Goal: Transaction & Acquisition: Purchase product/service

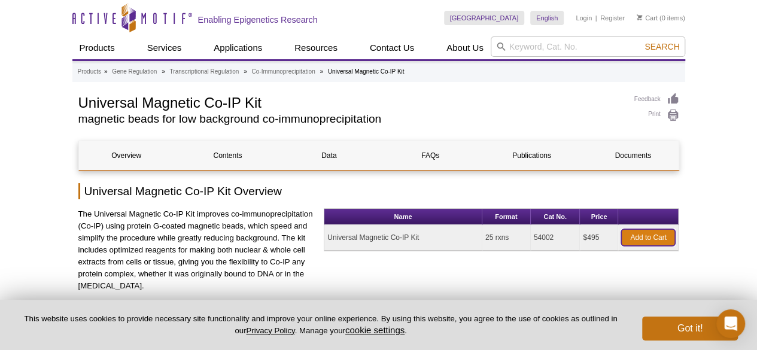
click at [648, 232] on link "Add to Cart" at bounding box center [648, 237] width 54 height 17
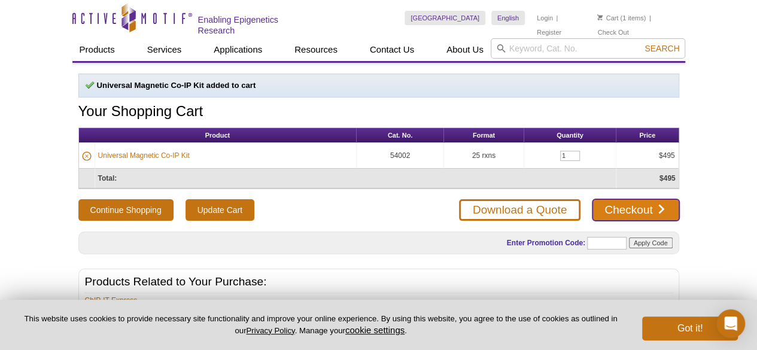
click at [634, 204] on link "Checkout" at bounding box center [635, 210] width 86 height 22
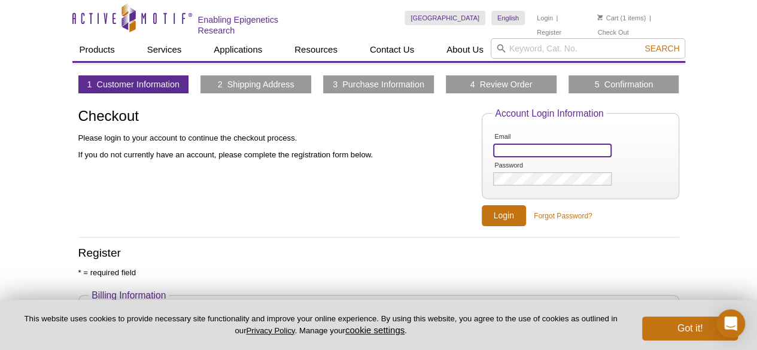
click at [518, 146] on input "Email" at bounding box center [552, 151] width 118 height 14
type input "joyault@ucdavis.edu"
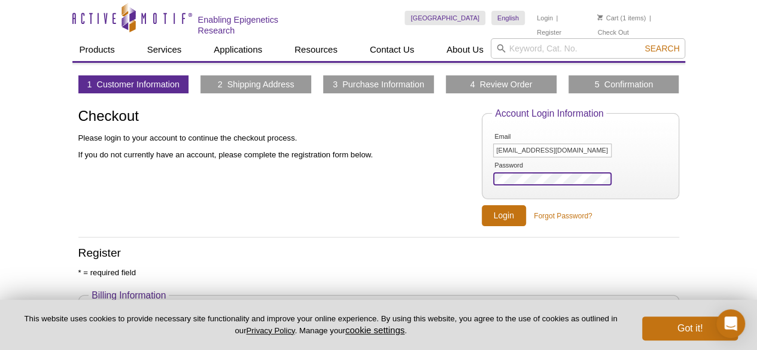
click at [482, 205] on input "Login" at bounding box center [504, 215] width 44 height 21
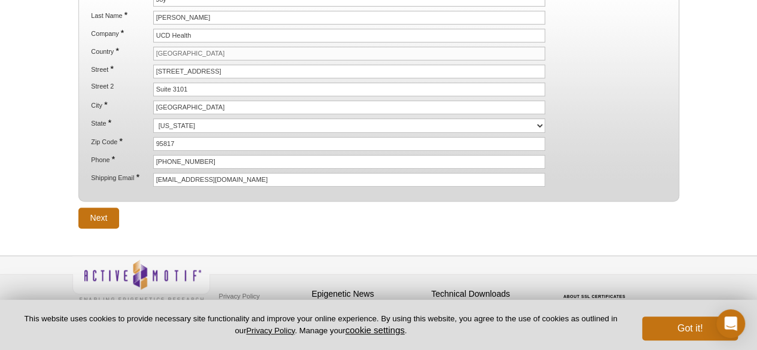
scroll to position [213, 0]
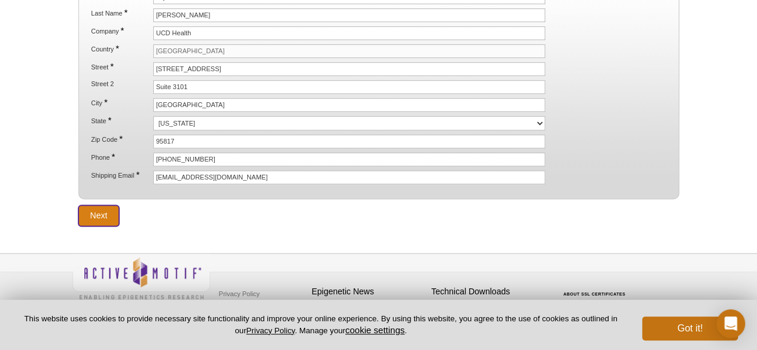
click at [108, 205] on input "Next" at bounding box center [98, 215] width 41 height 21
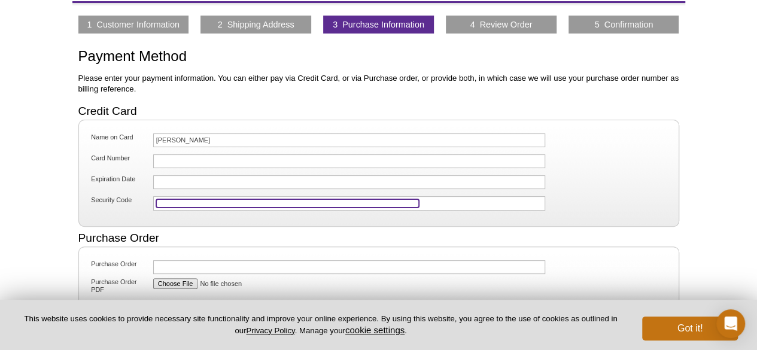
scroll to position [239, 0]
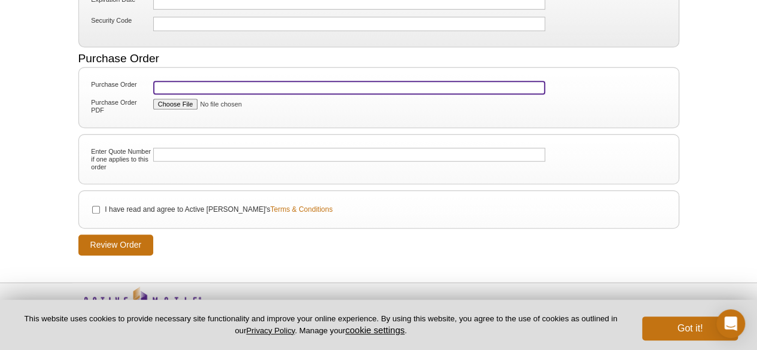
click at [251, 84] on input "Purchase Order" at bounding box center [349, 88] width 392 height 14
type input "092525 [PERSON_NAME]"
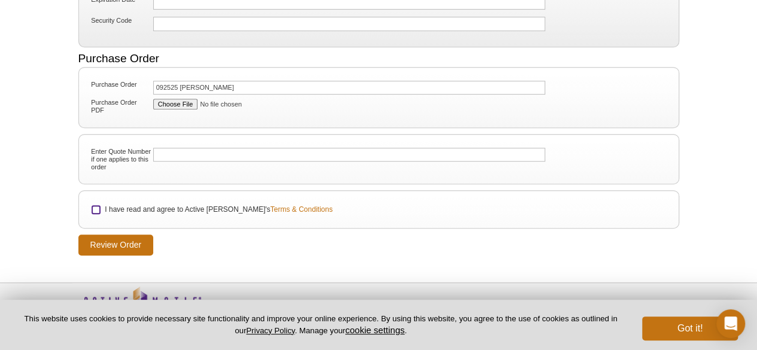
click at [95, 206] on input "I have read and agree to Active [PERSON_NAME]'s Terms & Conditions" at bounding box center [96, 210] width 8 height 8
checkbox input "true"
drag, startPoint x: 109, startPoint y: 240, endPoint x: 115, endPoint y: 242, distance: 6.1
click at [109, 240] on input "Review Order" at bounding box center [115, 245] width 75 height 21
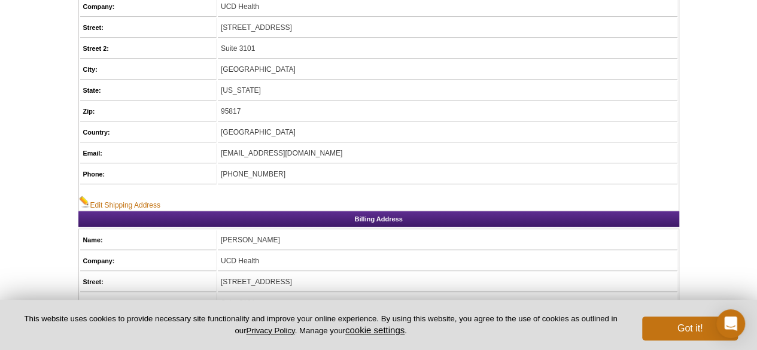
scroll to position [299, 0]
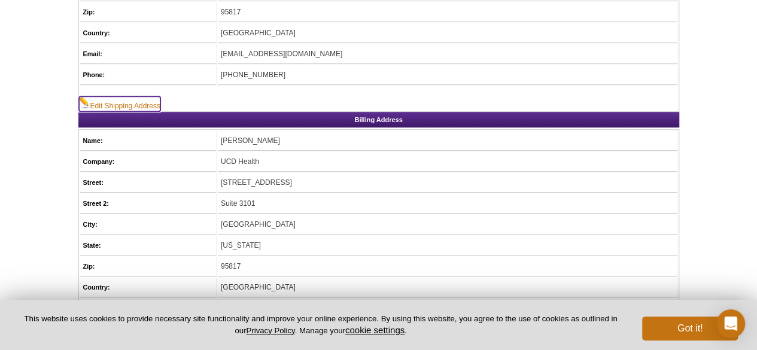
click at [140, 103] on link "Edit Shipping Address" at bounding box center [119, 103] width 81 height 15
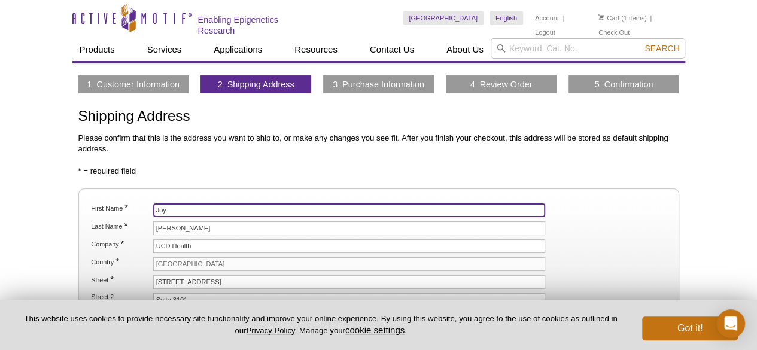
drag, startPoint x: 191, startPoint y: 208, endPoint x: 168, endPoint y: 225, distance: 29.6
click at [150, 208] on li "First Name * Joy" at bounding box center [378, 210] width 577 height 14
type input "David"
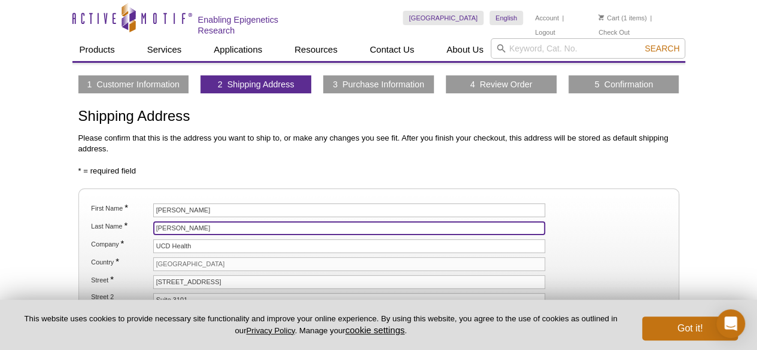
type input "Cameron"
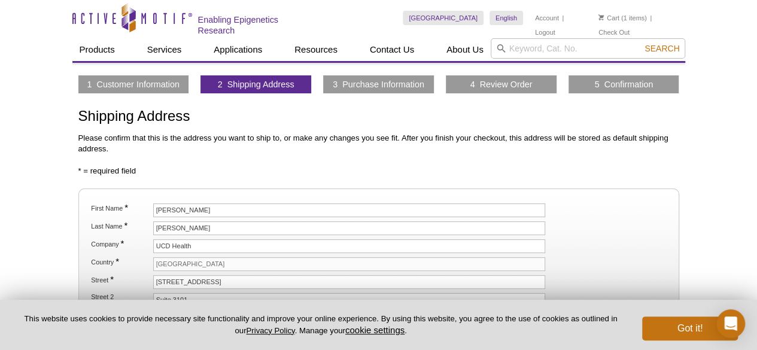
click at [251, 251] on ol "First Name * David Last Name * Cameron Company * UCD Health Country * United St…" at bounding box center [378, 300] width 579 height 194
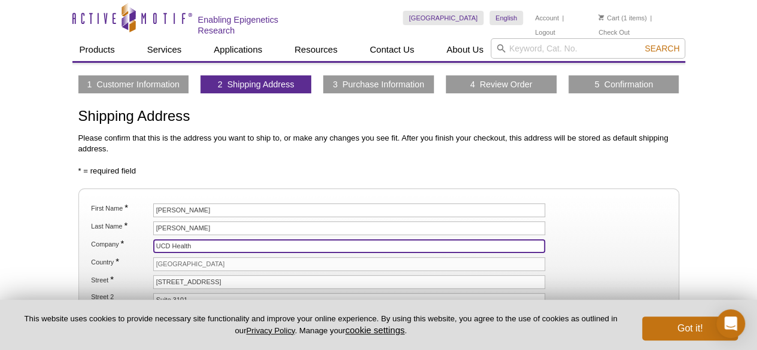
click at [258, 243] on input "UCD Health" at bounding box center [349, 246] width 392 height 14
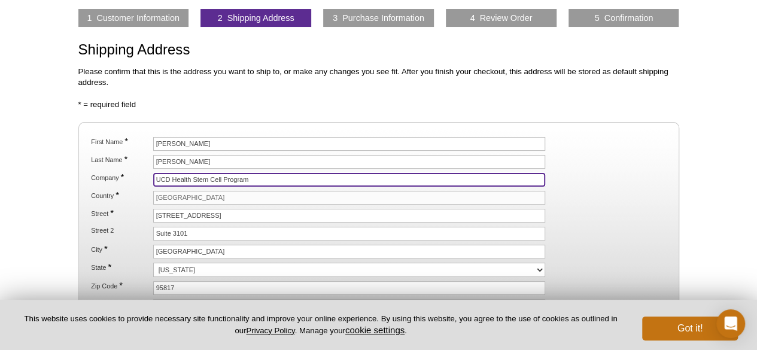
scroll to position [120, 0]
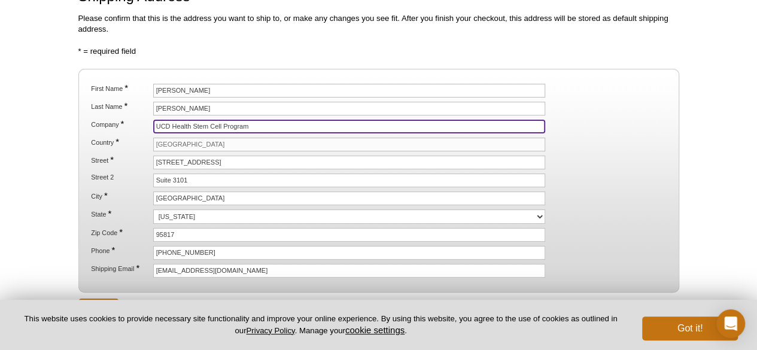
type input "UCD Health Stem Cell Program"
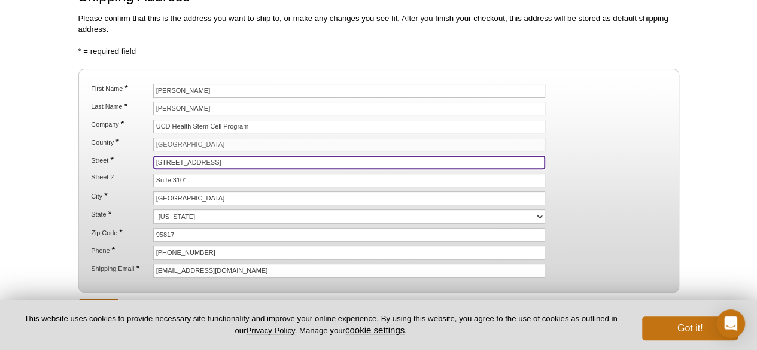
drag, startPoint x: 220, startPoint y: 160, endPoint x: 100, endPoint y: 154, distance: 120.4
click at [100, 156] on li "Street * 4610 X Street" at bounding box center [378, 163] width 577 height 14
type input "[STREET_ADDRESS]"
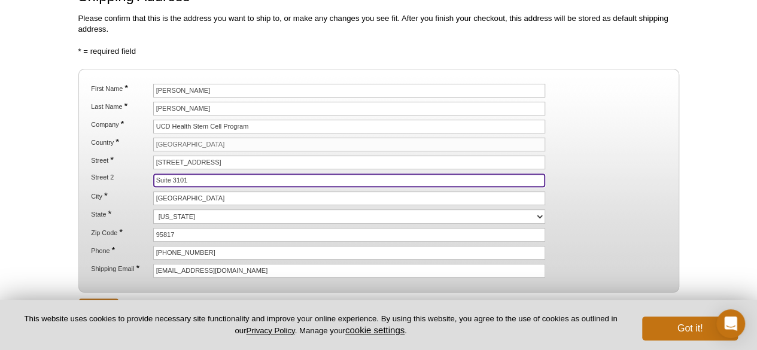
drag, startPoint x: 194, startPoint y: 178, endPoint x: 29, endPoint y: 156, distance: 167.3
click at [29, 156] on div "Active Motif Logo Enabling Epigenetics Research 1 Search Skip to content Active…" at bounding box center [378, 165] width 757 height 571
type input "Room 1300"
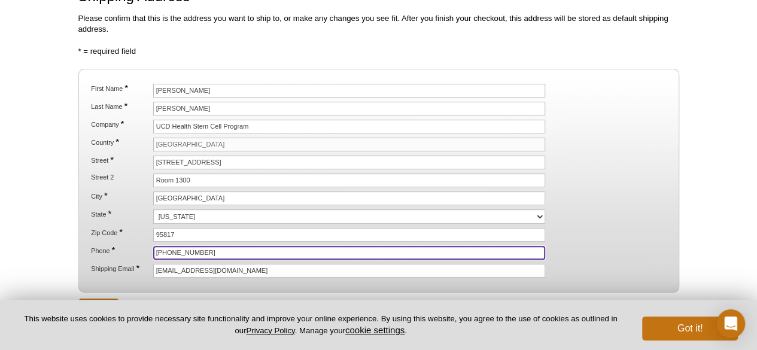
click at [250, 246] on input "[PHONE_NUMBER]" at bounding box center [349, 253] width 392 height 14
type input "[PHONE_NUMBER]"
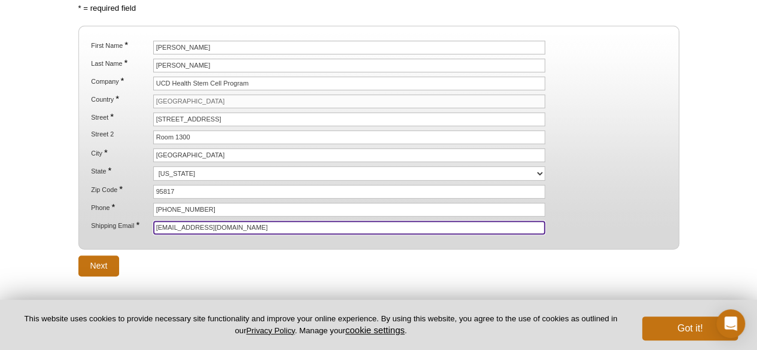
scroll to position [213, 0]
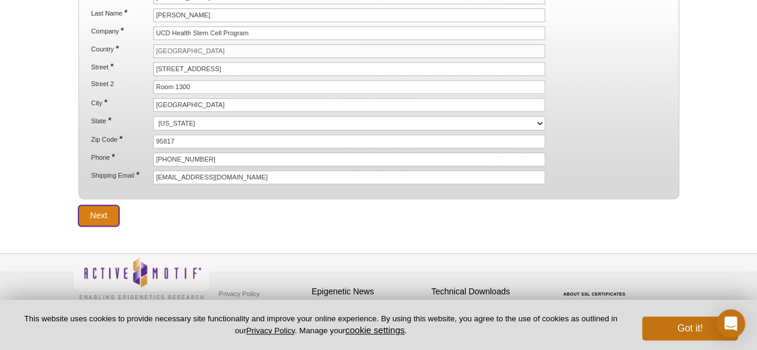
click at [98, 205] on input "Next" at bounding box center [98, 215] width 41 height 21
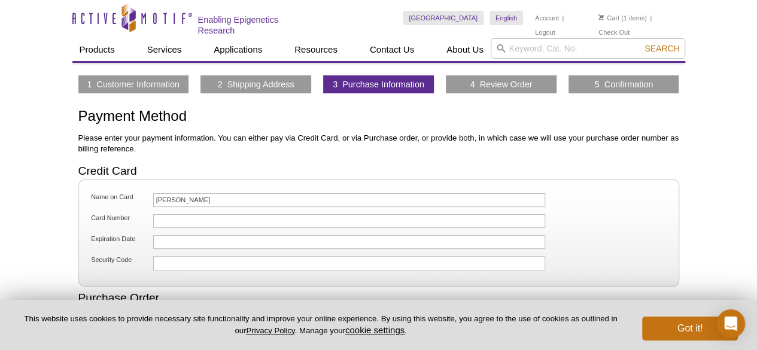
click at [249, 214] on div at bounding box center [349, 221] width 392 height 14
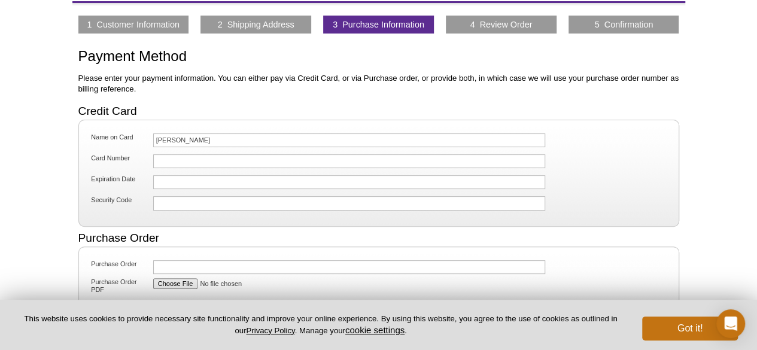
scroll to position [179, 0]
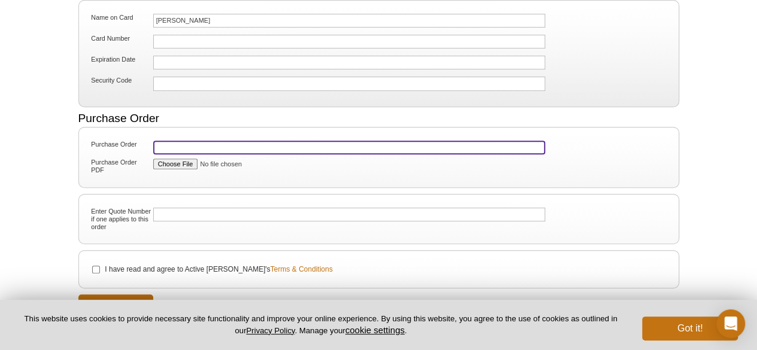
click at [212, 142] on input "Purchase Order" at bounding box center [349, 148] width 392 height 14
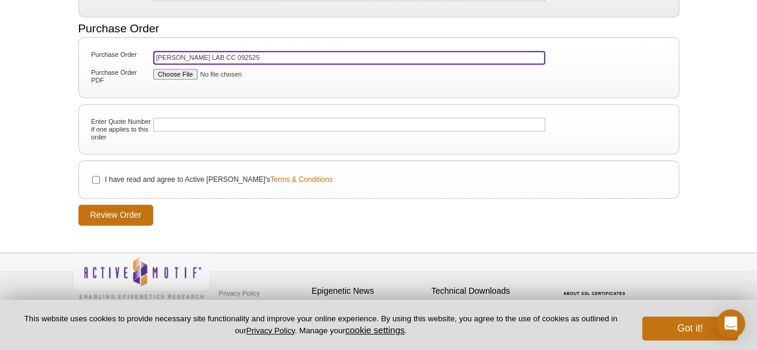
scroll to position [272, 0]
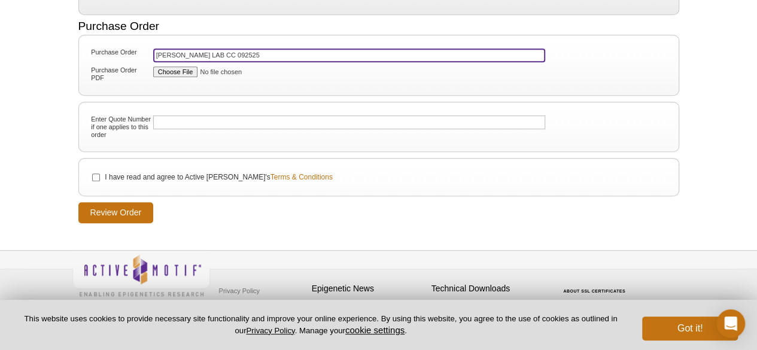
type input "FINK LAB CC 092525"
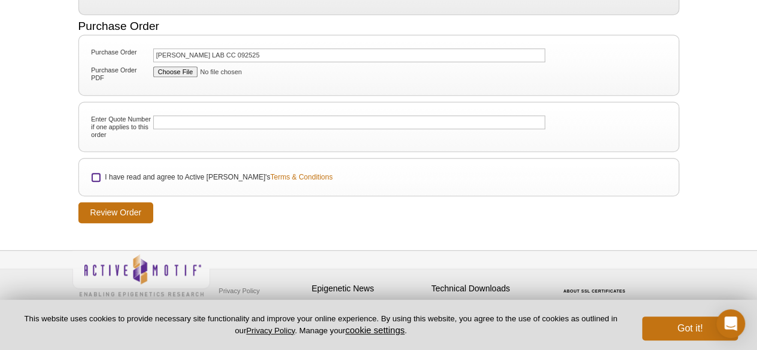
drag, startPoint x: 95, startPoint y: 169, endPoint x: 99, endPoint y: 179, distance: 11.2
click at [95, 173] on input "I have read and agree to Active Motif's Terms & Conditions" at bounding box center [96, 177] width 8 height 8
checkbox input "true"
click at [116, 204] on input "Review Order" at bounding box center [115, 212] width 75 height 21
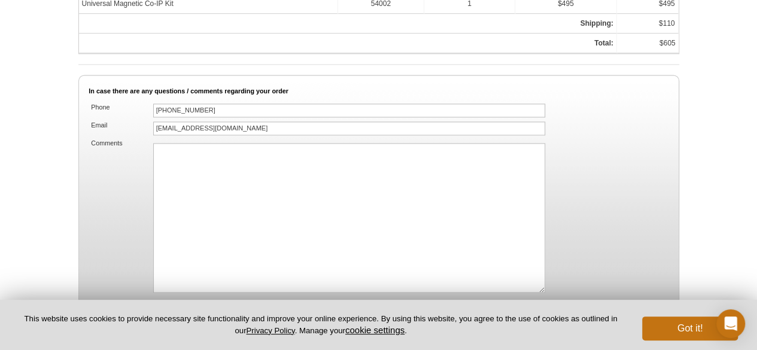
scroll to position [948, 0]
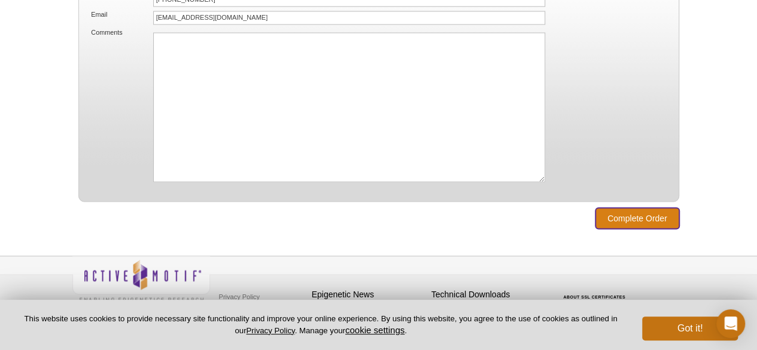
click at [610, 208] on input "Complete Order" at bounding box center [637, 218] width 84 height 21
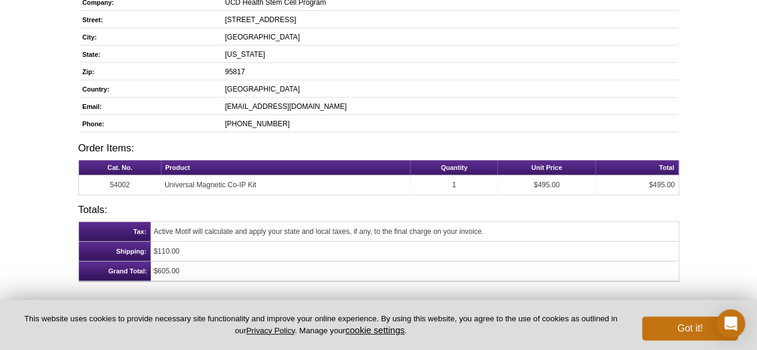
scroll to position [479, 0]
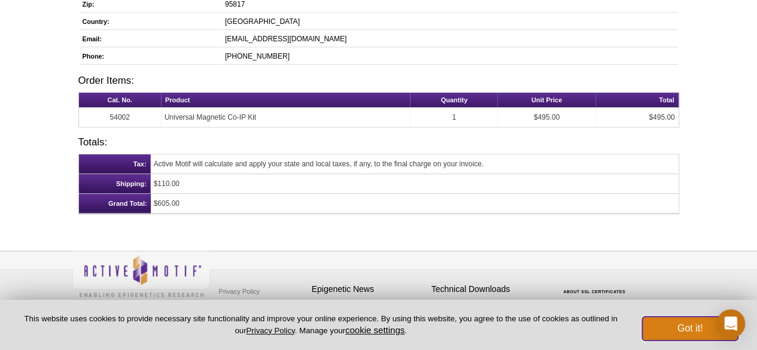
click at [685, 322] on button "Got it!" at bounding box center [690, 328] width 96 height 24
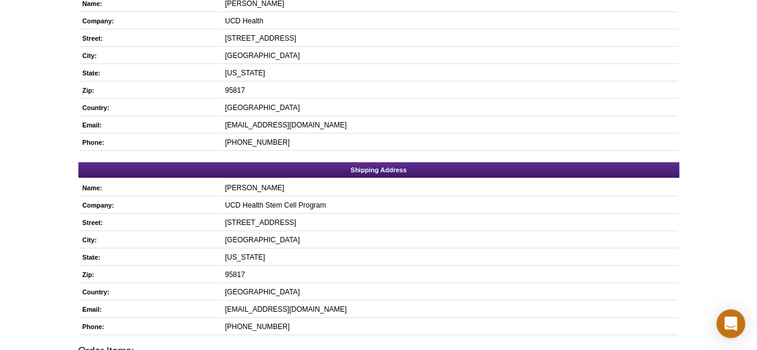
scroll to position [180, 0]
